Goal: Task Accomplishment & Management: Use online tool/utility

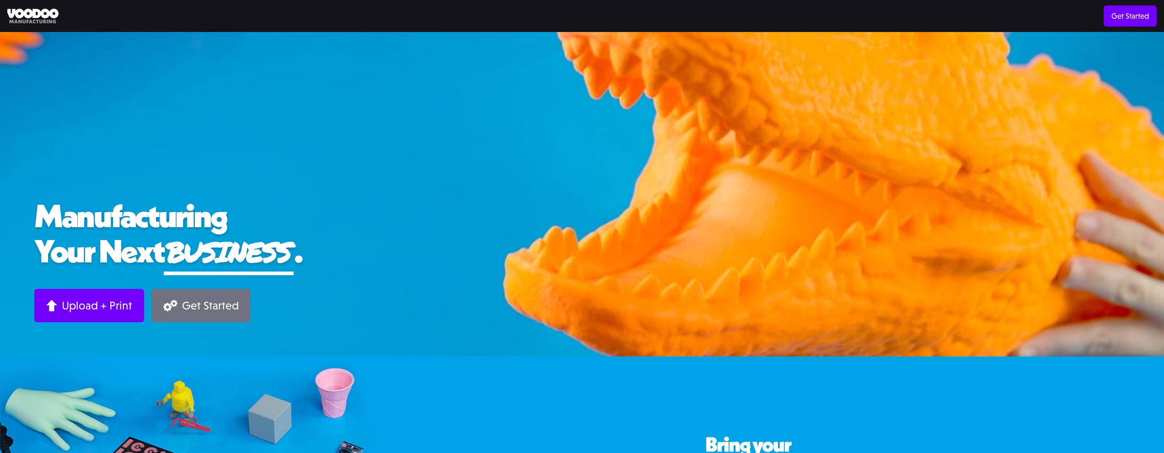
click at [216, 306] on div "Get Started" at bounding box center [210, 306] width 57 height 14
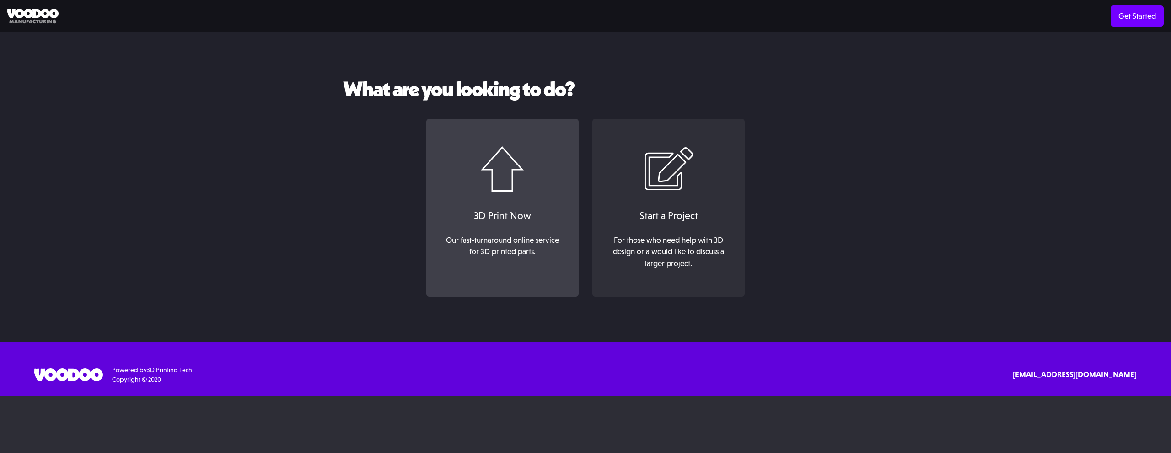
click at [442, 194] on link "3D Print Now Our fast-turnaround online service for 3D printed parts. ‍" at bounding box center [502, 208] width 152 height 178
